Goal: Task Accomplishment & Management: Complete application form

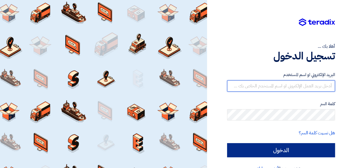
type input "jamal.mohammad@diversey.com"
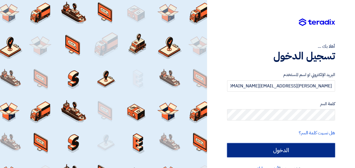
click at [281, 149] on input "الدخول" at bounding box center [281, 150] width 108 height 14
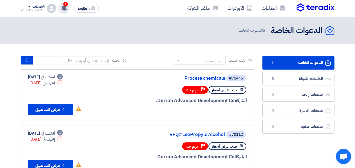
click at [60, 8] on div "1 عرض سعرك لطلب Detergent Materials for Durrah Advanced Development لم يعد الان…" at bounding box center [63, 8] width 11 height 11
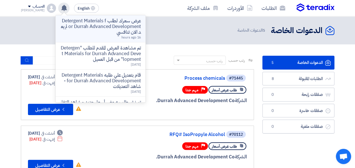
click at [98, 27] on p "عرض سعرك لطلب Detergent Materials for [PERSON_NAME] Advanced Development لم يعد…" at bounding box center [100, 26] width 81 height 17
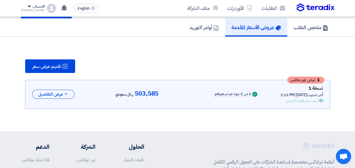
scroll to position [67, 0]
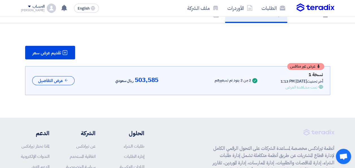
click at [188, 82] on div "Success 2 من 2 بنود تم تسعيرهم" at bounding box center [221, 80] width 73 height 6
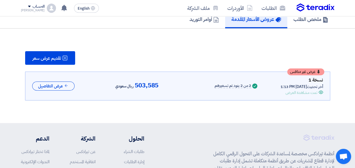
scroll to position [61, 0]
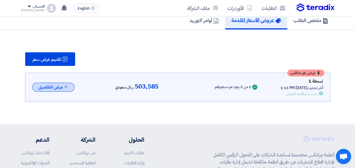
click at [58, 92] on button "عرض التفاصيل" at bounding box center [53, 87] width 42 height 9
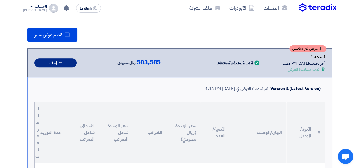
scroll to position [75, 0]
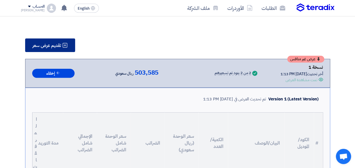
click at [64, 48] on icon at bounding box center [65, 45] width 6 height 6
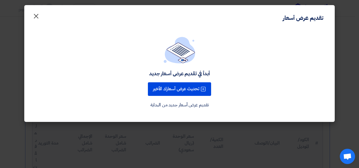
click at [36, 14] on span "×" at bounding box center [36, 15] width 7 height 17
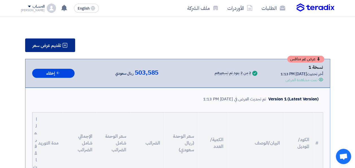
click at [52, 47] on span "تقديم عرض سعر" at bounding box center [46, 45] width 29 height 5
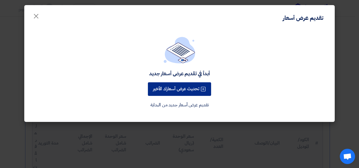
click at [179, 92] on button "تحديث عرض أسعارك الأخير" at bounding box center [179, 89] width 63 height 14
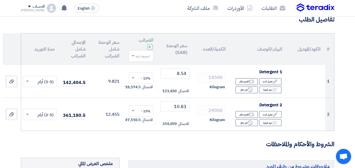
scroll to position [68, 0]
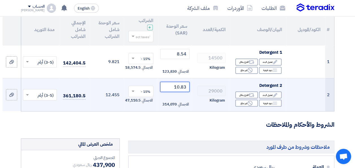
click at [184, 86] on input "10.83" at bounding box center [174, 87] width 29 height 10
click at [186, 87] on input "10.53" at bounding box center [174, 87] width 29 height 10
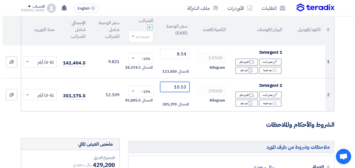
type input "10.53"
click at [192, 121] on h3 "الشروط والأحكام والملاحظات" at bounding box center [178, 124] width 314 height 9
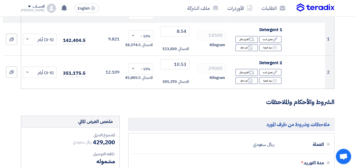
scroll to position [79, 0]
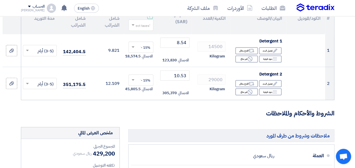
click at [192, 121] on form "تفاصيل الطلب # الكود/الموديل البيان/الوصف الكمية/العدد سعر الوحدة (SAR) الضرائب…" at bounding box center [178, 159] width 314 height 350
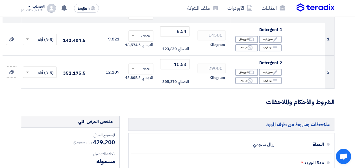
click at [192, 121] on h5 "ملاحظات وشروط من طرف المورد" at bounding box center [231, 124] width 206 height 13
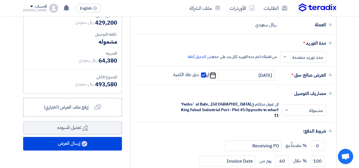
scroll to position [215, 0]
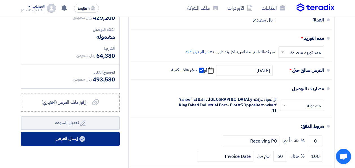
click at [75, 141] on button "إرسال العرض" at bounding box center [70, 139] width 99 height 14
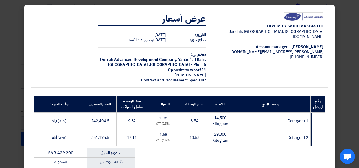
click at [220, 73] on td "DIVERSEY SAUDI ARABIA LTD Jeddah, Jeddah, Saudi Arabia diversey.com Jamal Moham…" at bounding box center [270, 48] width 118 height 80
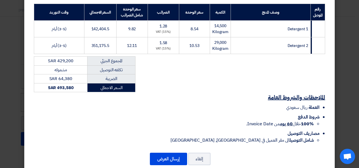
scroll to position [103, 0]
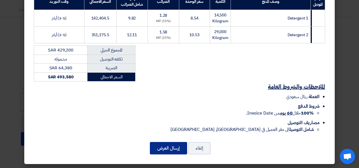
click at [176, 147] on button "إرسال العرض" at bounding box center [168, 148] width 37 height 12
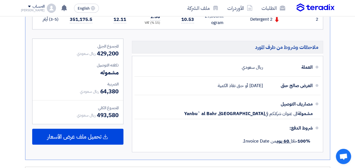
scroll to position [259, 0]
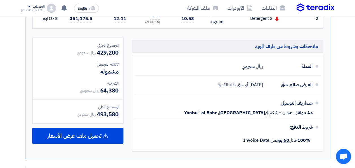
click at [29, 64] on div "المجموع الجزئي ريال سعودي 429,200 تكلفه التوصيل مشموله الضريبة" at bounding box center [78, 96] width 100 height 116
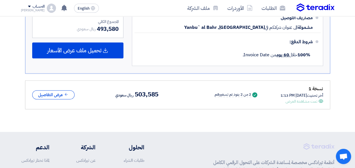
scroll to position [345, 0]
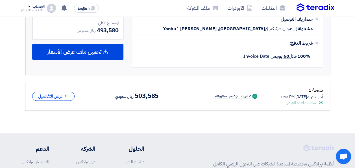
scroll to position [315, 0]
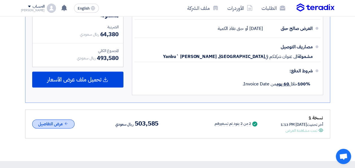
click at [63, 126] on button "عرض التفاصيل" at bounding box center [53, 123] width 42 height 9
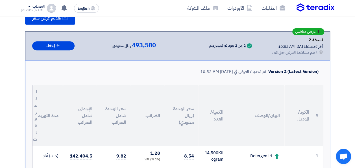
scroll to position [90, 0]
